Goal: Transaction & Acquisition: Purchase product/service

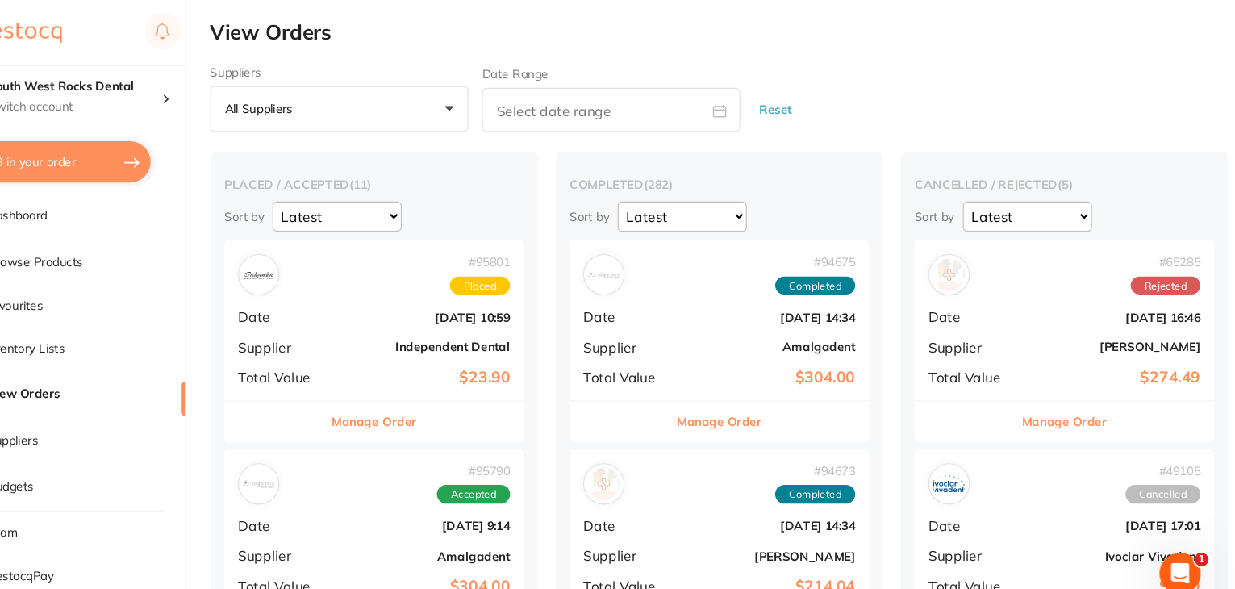
click at [120, 153] on button "$81.69 in your order" at bounding box center [125, 151] width 186 height 39
checkbox input "true"
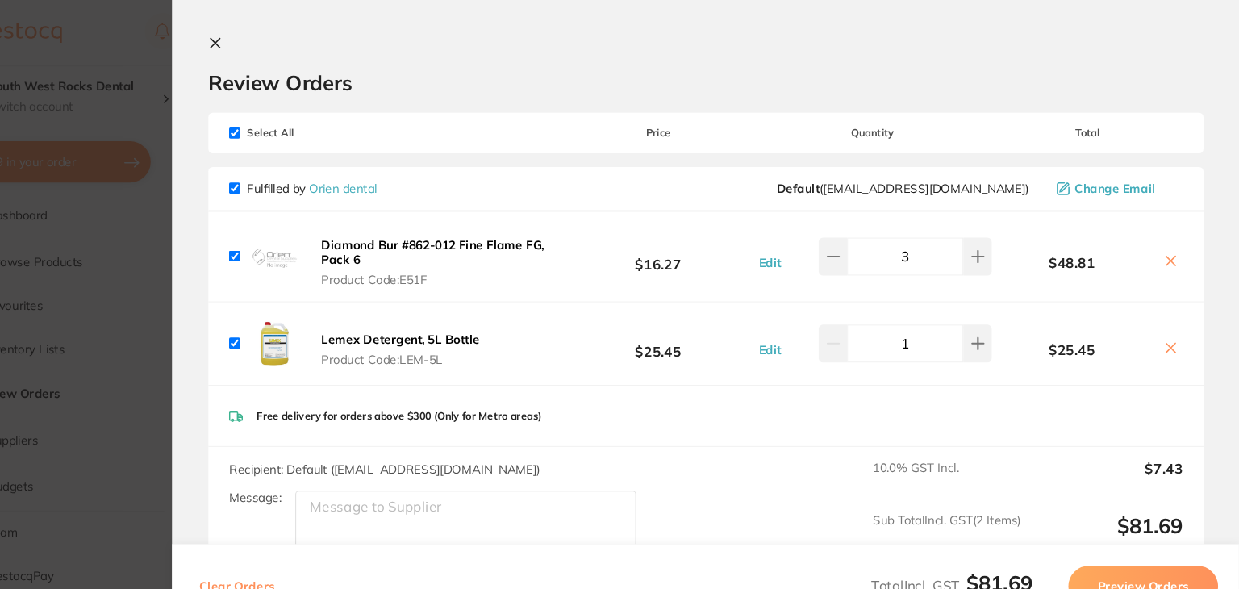
click at [1198, 115] on div "Select All Price Quantity Total" at bounding box center [739, 124] width 933 height 37
click at [1168, 324] on icon at bounding box center [1174, 326] width 13 height 13
click at [1176, 321] on icon at bounding box center [1174, 326] width 13 height 13
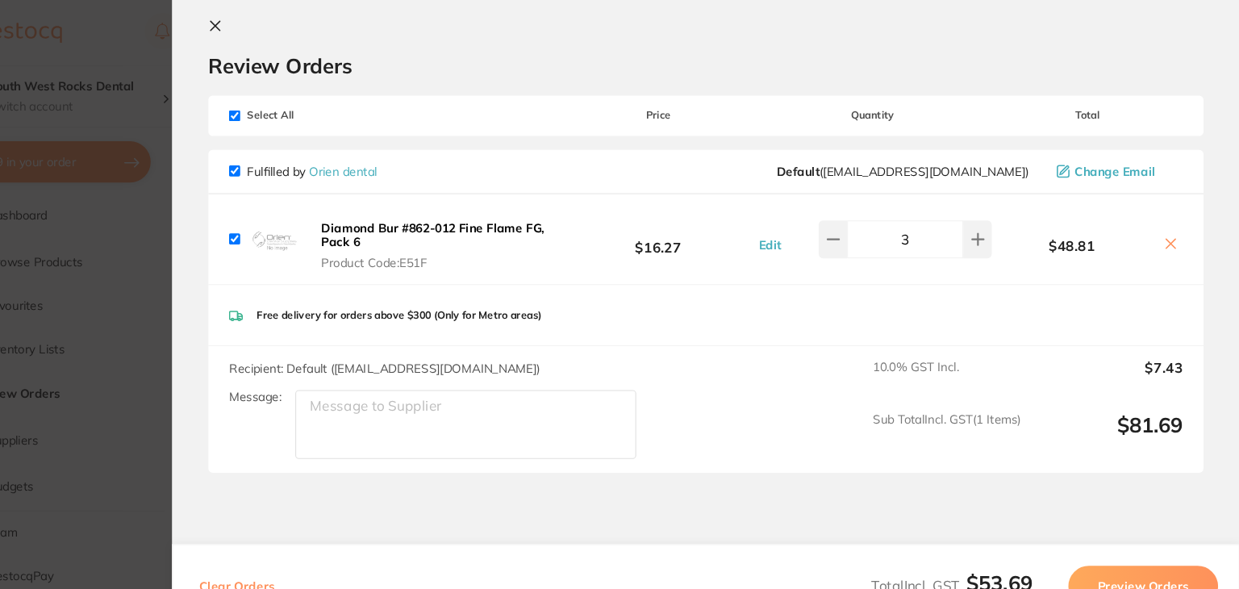
scroll to position [5, 0]
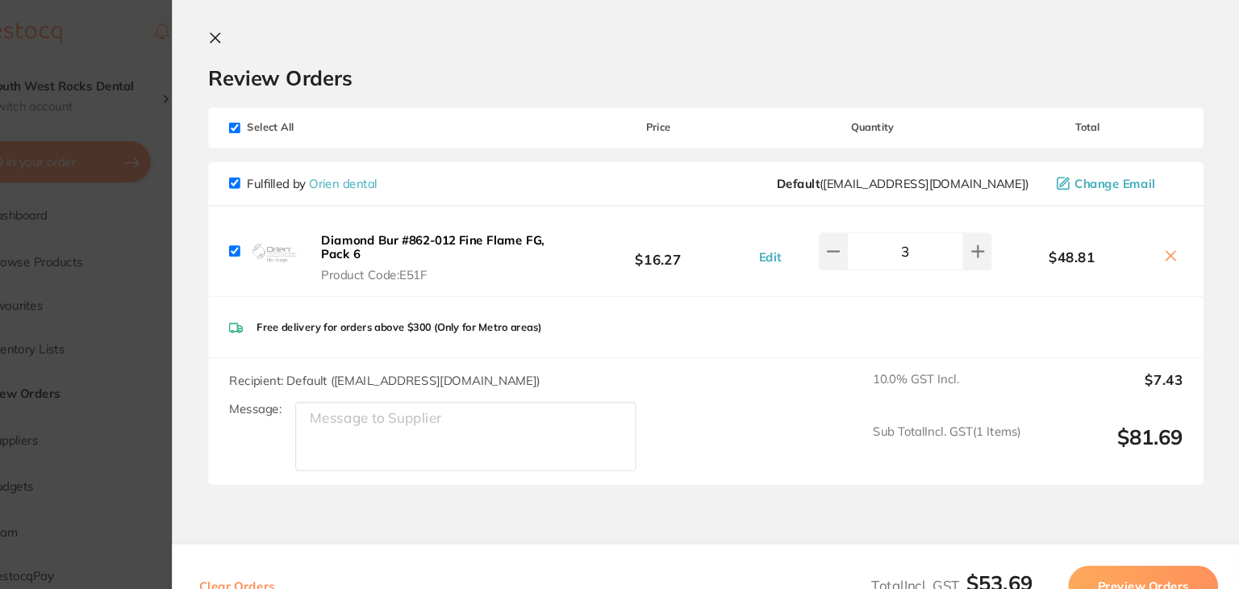
click at [301, 117] on input "checkbox" at bounding box center [297, 120] width 10 height 10
checkbox input "false"
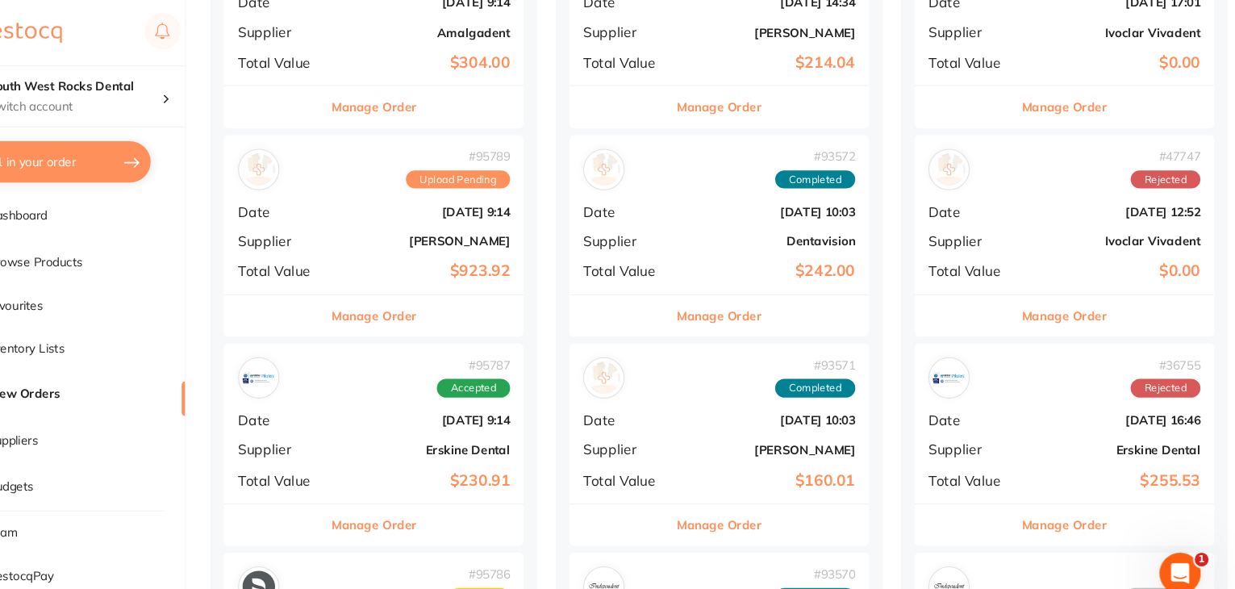
scroll to position [368, 0]
